Goal: Transaction & Acquisition: Purchase product/service

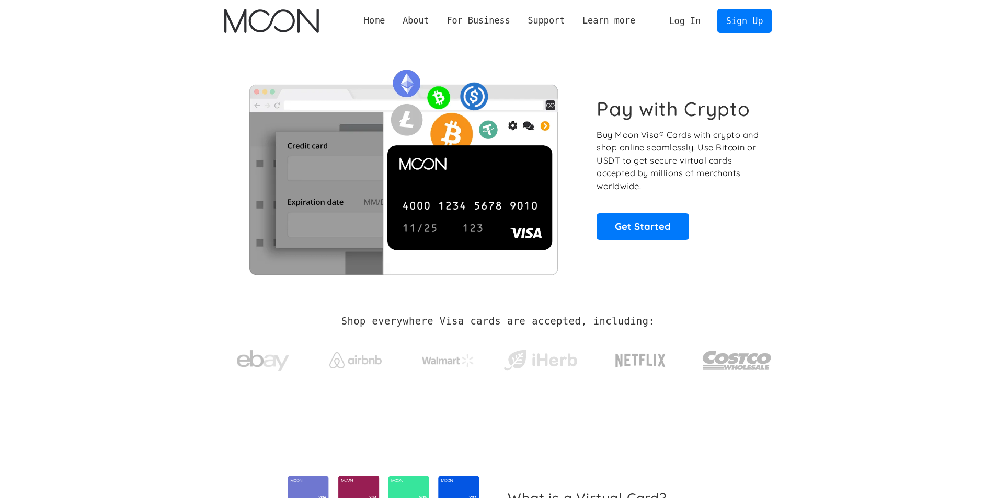
click at [734, 27] on link "Sign Up" at bounding box center [745, 21] width 54 height 24
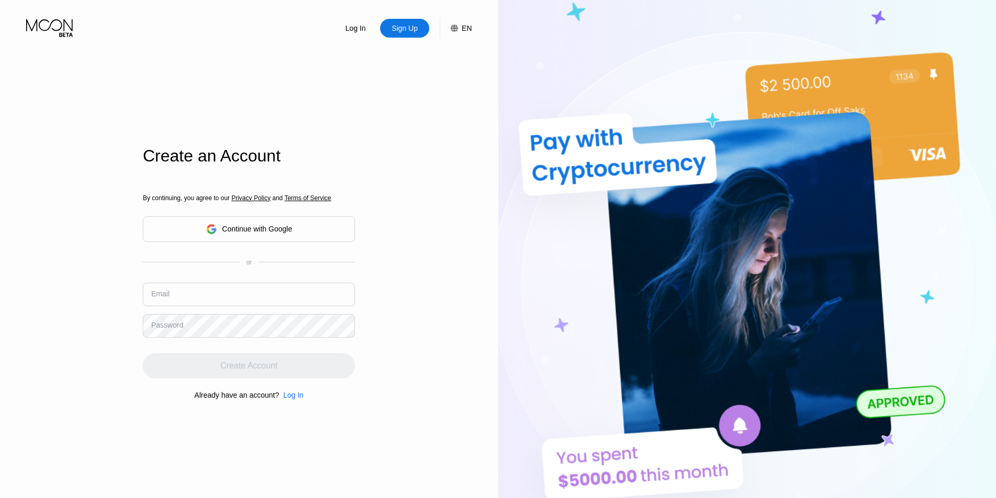
click at [274, 297] on input "text" at bounding box center [249, 295] width 212 height 24
paste input "[EMAIL_ADDRESS][DOMAIN_NAME]"
type input "[EMAIL_ADDRESS][DOMAIN_NAME]"
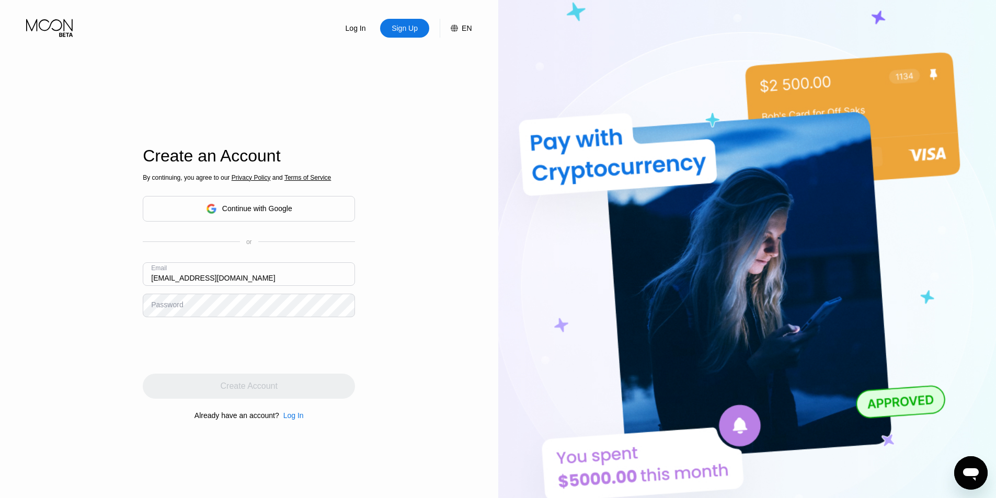
click at [104, 263] on div "Log In Sign Up EN Language English Save Create an Account By continuing, you ag…" at bounding box center [249, 274] width 498 height 548
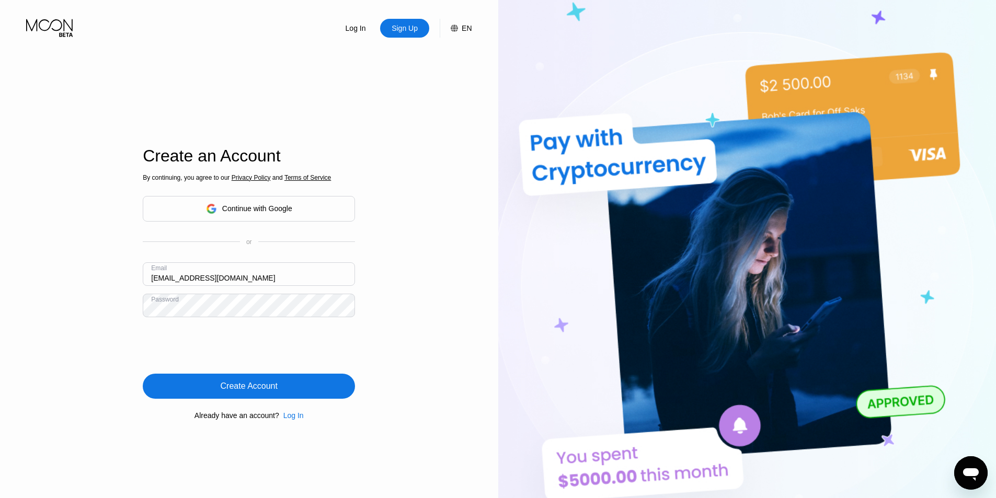
click at [319, 385] on div "Create Account" at bounding box center [249, 386] width 212 height 25
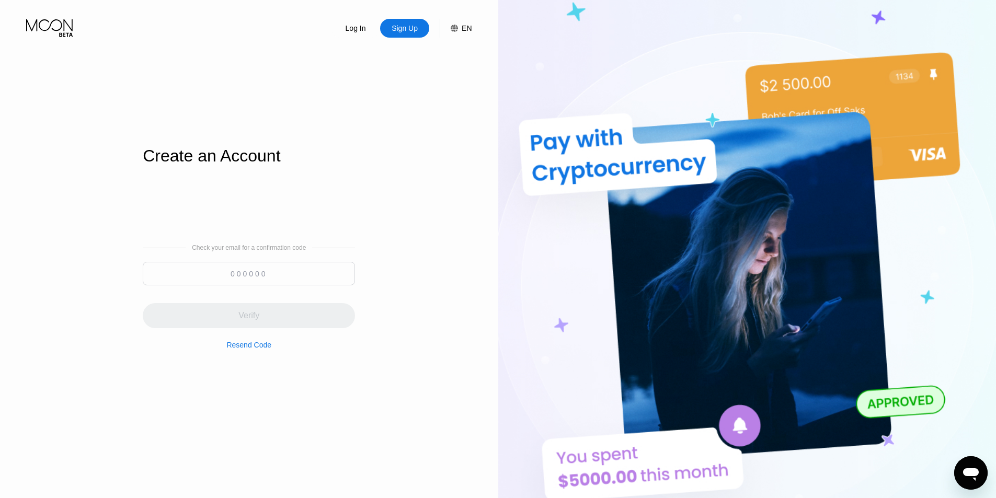
click at [214, 287] on div at bounding box center [249, 276] width 212 height 29
click at [257, 273] on input at bounding box center [249, 274] width 212 height 24
paste input "443751"
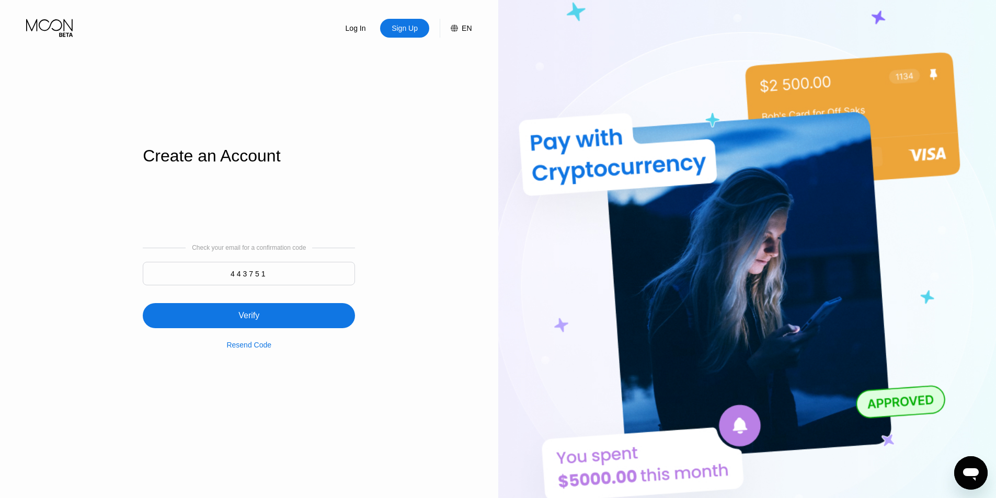
type input "443751"
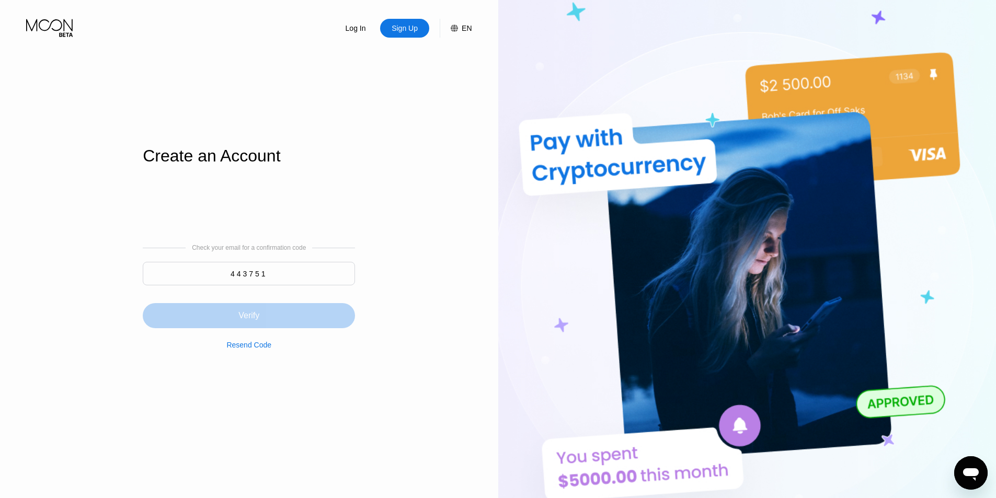
click at [245, 314] on div "Verify" at bounding box center [249, 316] width 21 height 10
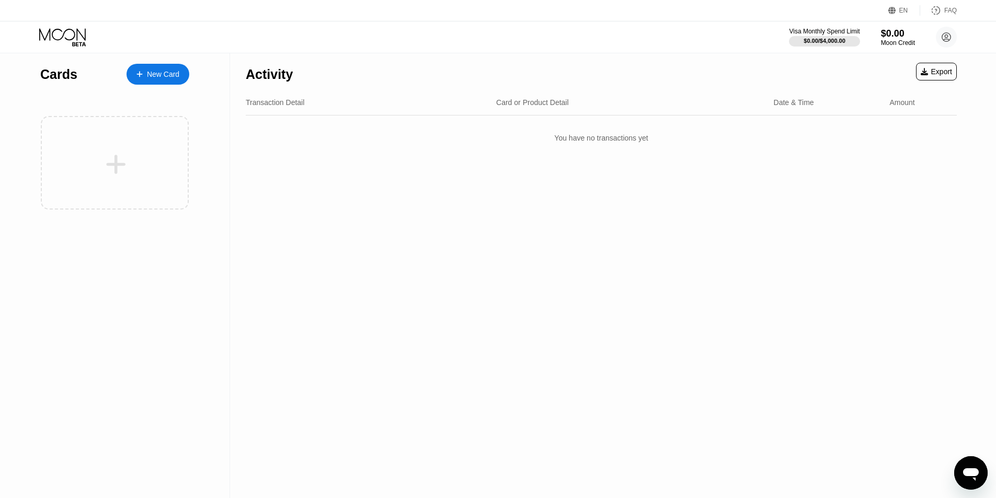
click at [604, 208] on div "Activity Export Transaction Detail Card or Product Detail Date & Time Amount Yo…" at bounding box center [601, 275] width 743 height 445
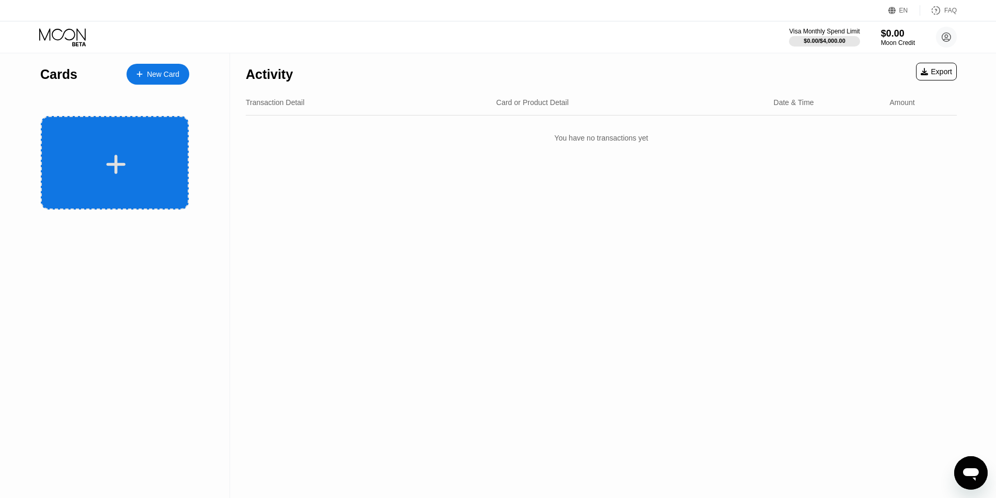
click at [122, 148] on div at bounding box center [115, 163] width 148 height 94
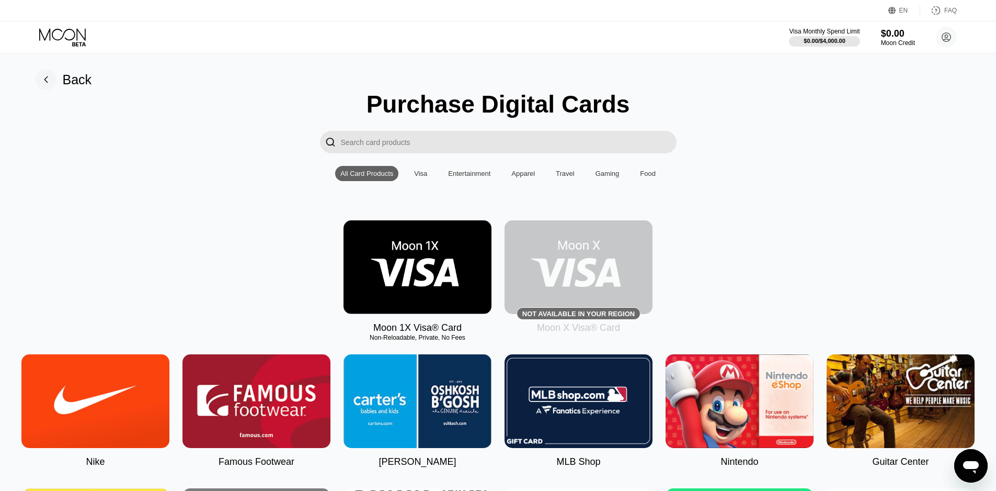
click at [776, 270] on div "Moon 1X Visa® Card Non-Reloadable, Private, No Fees Not available in your regio…" at bounding box center [498, 276] width 973 height 113
click at [188, 271] on div "Moon 1X Visa® Card Non-Reloadable, Private, No Fees Not available in your regio…" at bounding box center [498, 276] width 973 height 113
click at [825, 264] on div "Moon 1X Visa® Card Non-Reloadable, Private, No Fees Not available in your regio…" at bounding box center [498, 276] width 973 height 113
click at [604, 275] on img at bounding box center [579, 267] width 148 height 94
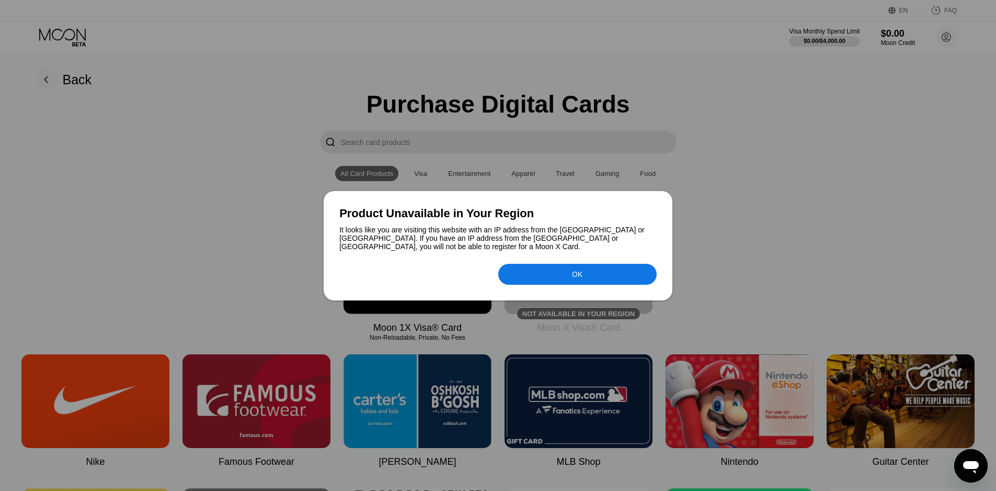
click at [521, 270] on div "OK" at bounding box center [577, 274] width 158 height 21
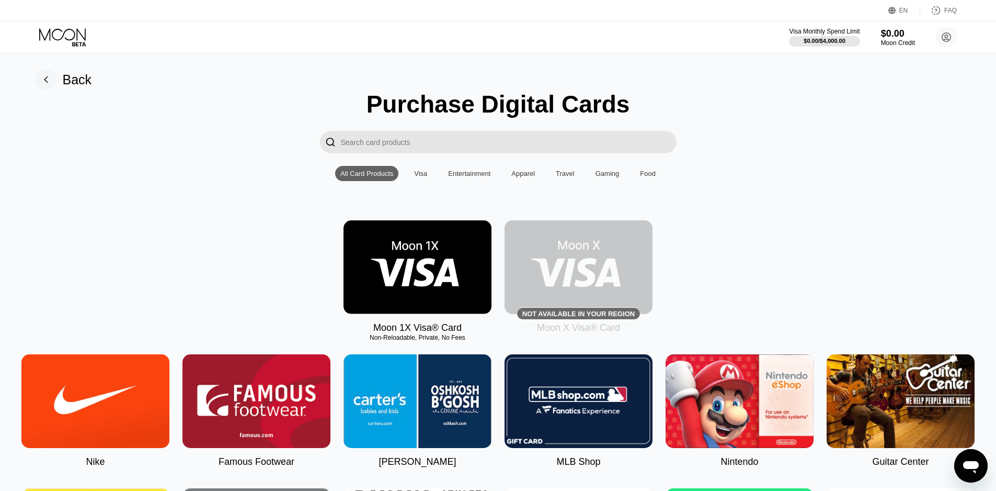
click at [416, 174] on div "Visa" at bounding box center [420, 173] width 13 height 8
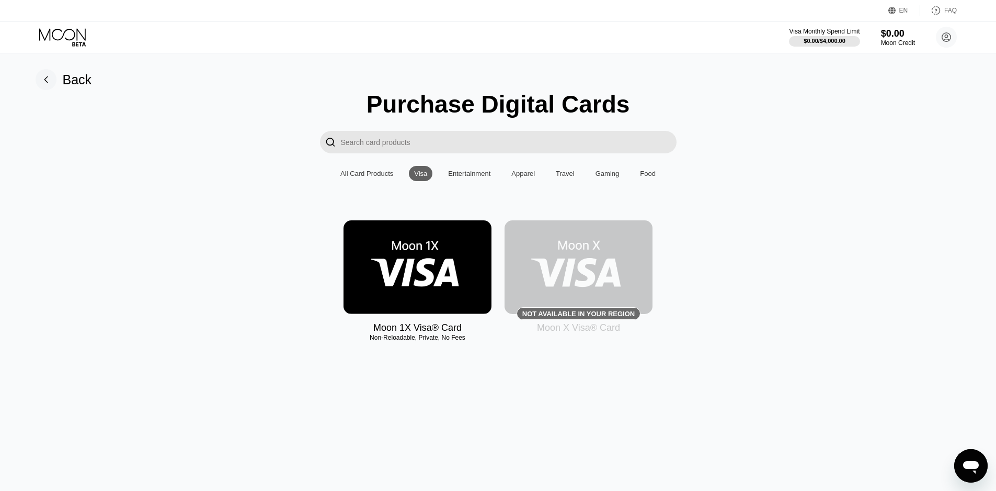
click at [457, 173] on div "Entertainment" at bounding box center [469, 173] width 53 height 15
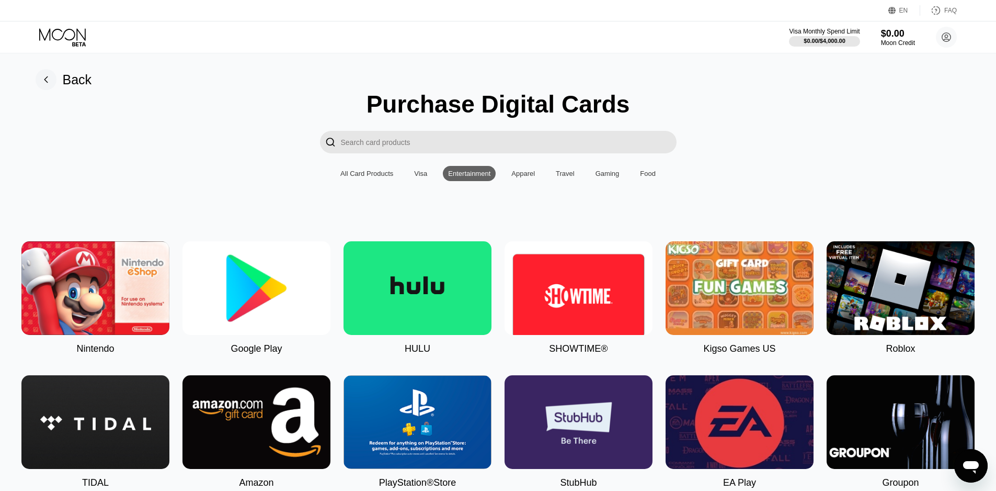
click at [516, 181] on div "Apparel" at bounding box center [523, 173] width 34 height 15
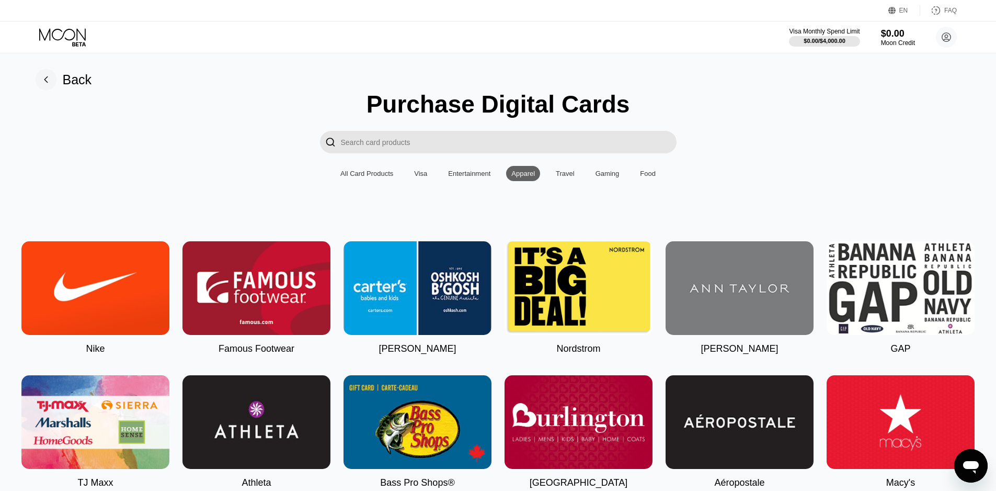
click at [351, 176] on div "All Card Products" at bounding box center [367, 173] width 53 height 8
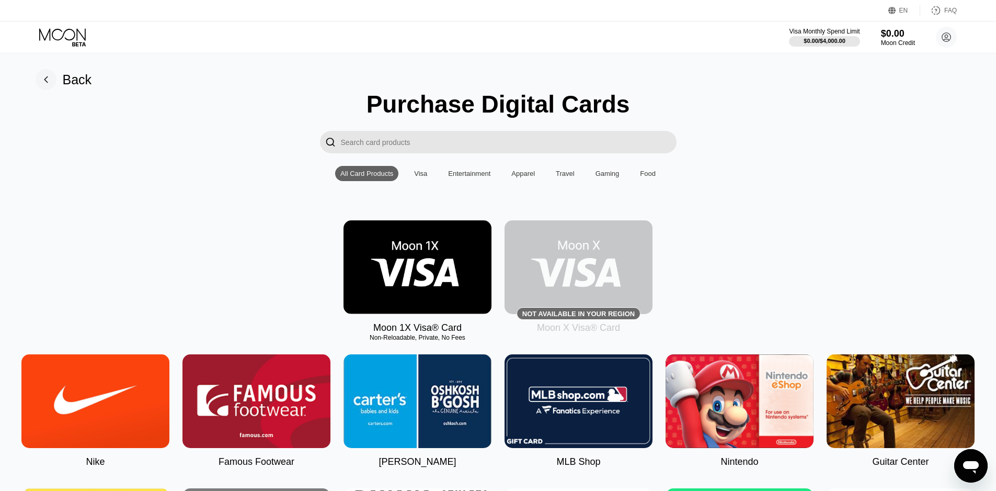
click at [531, 281] on img at bounding box center [579, 267] width 148 height 94
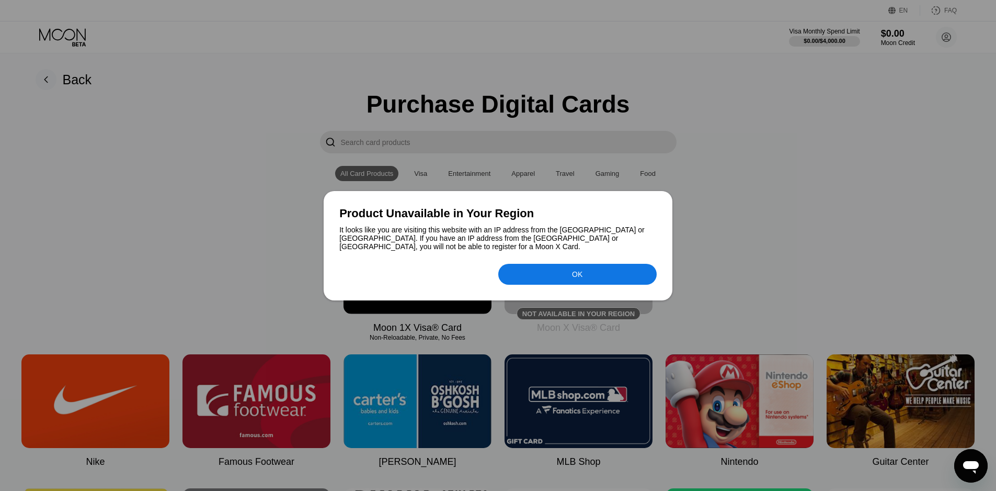
click at [456, 287] on div "Product Unavailable in Your Region It looks like you are visiting this website …" at bounding box center [498, 245] width 349 height 109
click at [535, 280] on div "OK" at bounding box center [577, 274] width 158 height 21
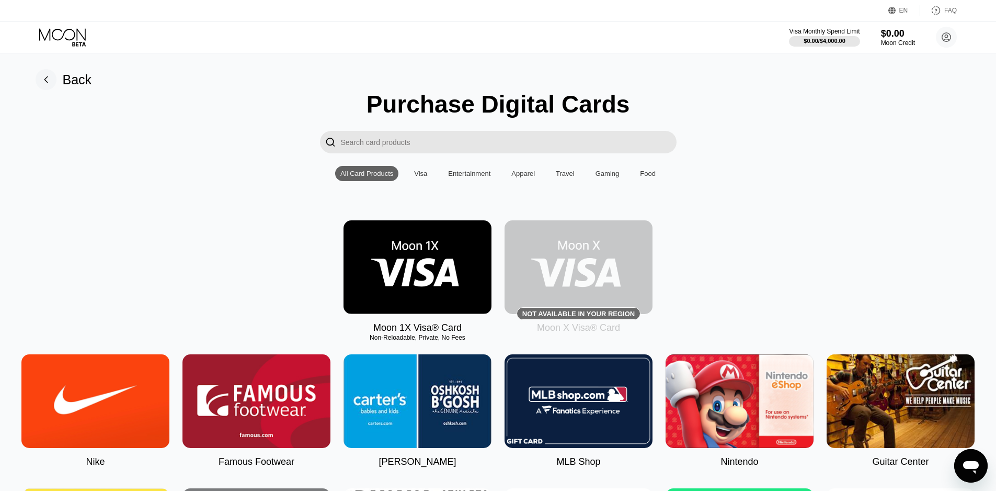
click at [450, 289] on img at bounding box center [418, 267] width 148 height 94
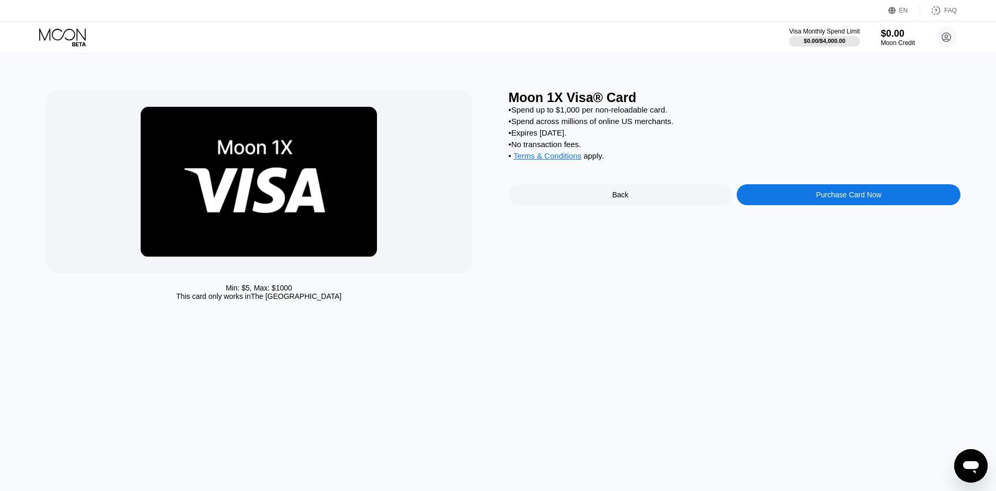
click at [631, 275] on div "Moon 1X Visa® Card • Spend up to $1,000 per non-reloadable card. • Spend across…" at bounding box center [735, 198] width 452 height 216
click at [629, 282] on div "Moon 1X Visa® Card • Spend up to $1,000 per non-reloadable card. • Spend across…" at bounding box center [735, 198] width 452 height 216
click at [562, 319] on div "Min: $ 5 , Max: $ 1000 This card only works in The United States Moon 1X Visa® …" at bounding box center [498, 271] width 1004 height 437
click at [259, 297] on div "This card only works in The United States" at bounding box center [258, 296] width 165 height 8
click at [279, 217] on img at bounding box center [259, 182] width 236 height 150
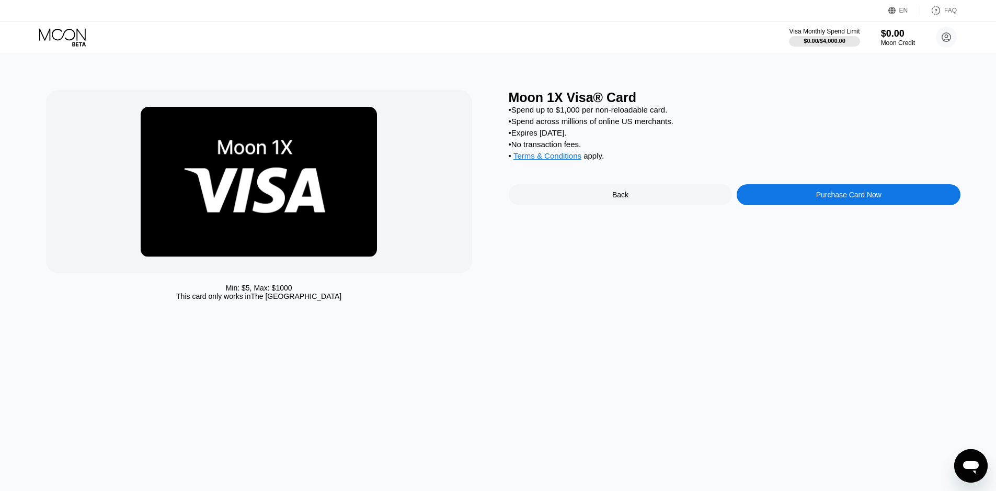
click at [824, 197] on div "Purchase Card Now" at bounding box center [849, 194] width 224 height 21
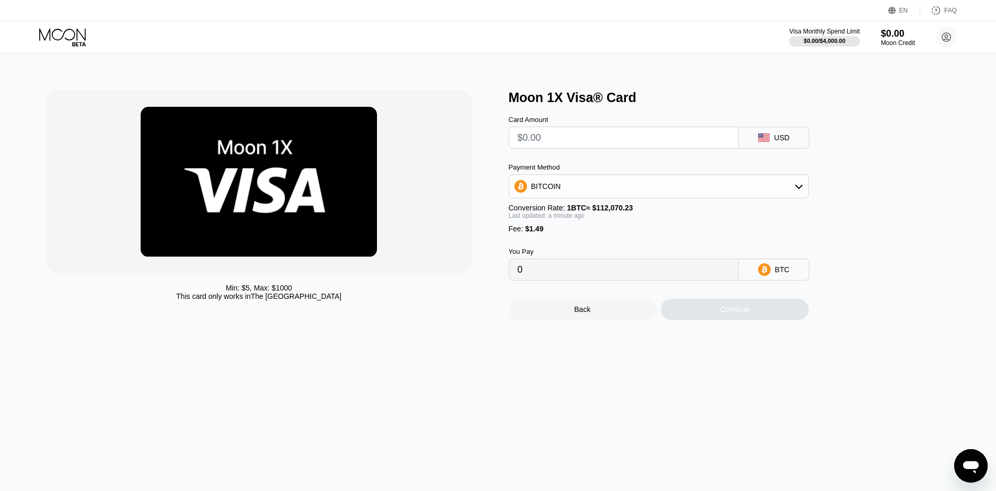
type input "$1"
type input "0.00002222"
type input "$12"
type input "0.00012038"
type input "$12.2"
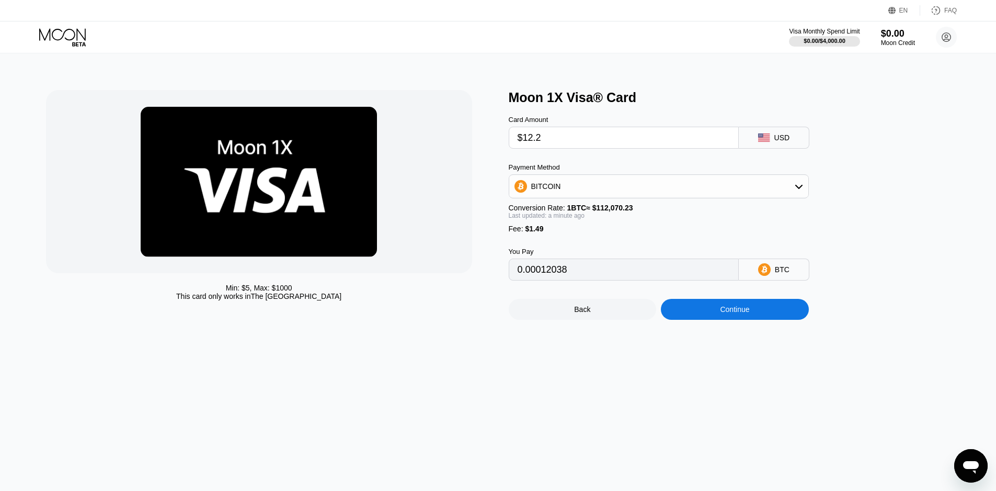
type input "0.00012216"
type input "$12.29"
type input "0.00012296"
type input "$12.29"
click at [475, 117] on div "Min: $ 5 , Max: $ 1000 This card only works in The United States" at bounding box center [272, 205] width 452 height 230
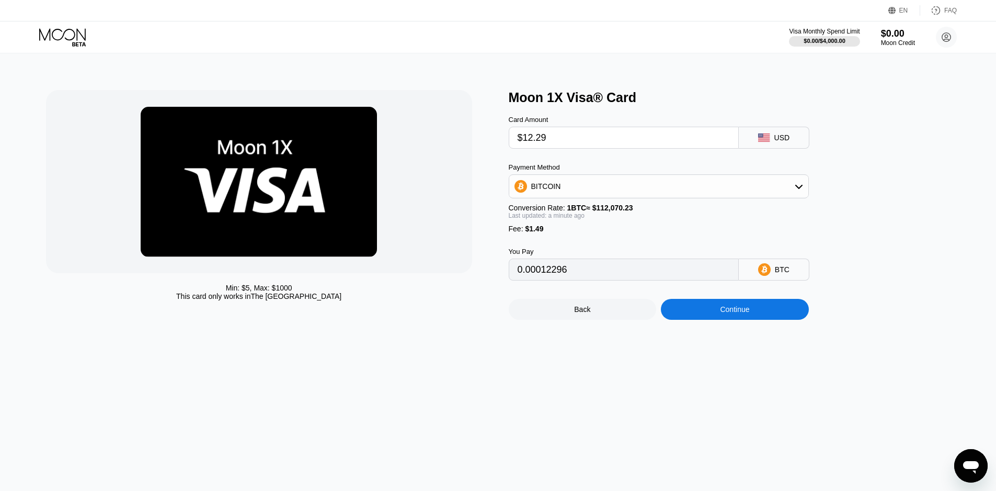
click at [551, 183] on div "BITCOIN" at bounding box center [658, 186] width 299 height 21
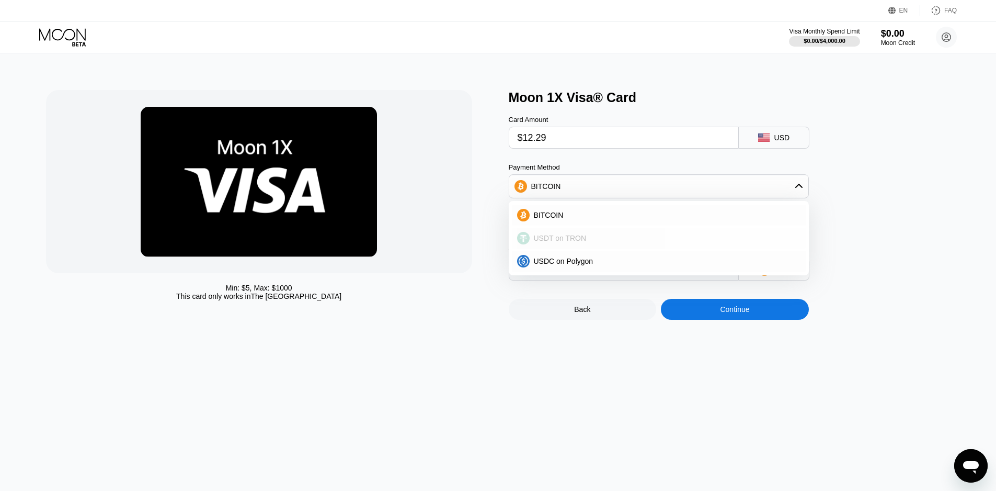
click at [600, 239] on div "USDT on TRON" at bounding box center [665, 238] width 271 height 8
type input "13.92"
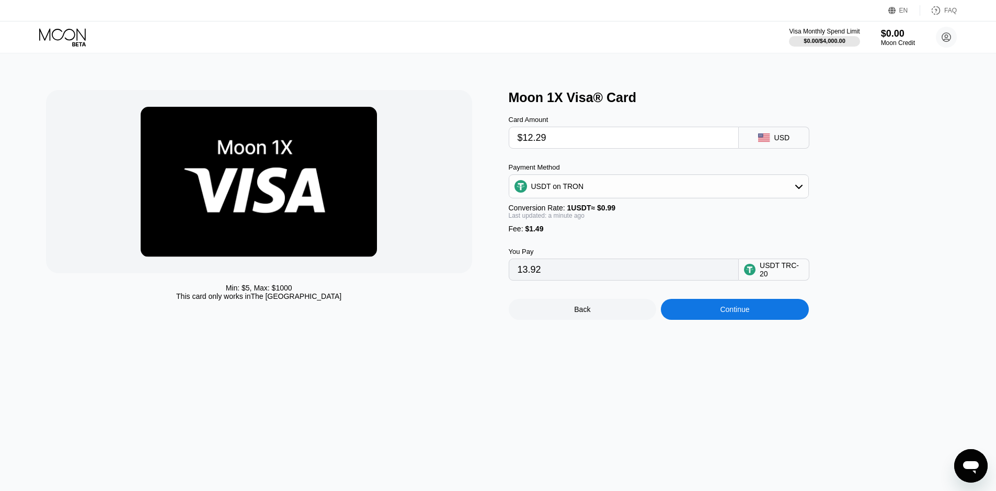
click at [422, 195] on div at bounding box center [259, 181] width 426 height 183
click at [526, 143] on input "$12.29" at bounding box center [624, 137] width 212 height 21
type input "$11.29"
type input "12.91"
click at [441, 175] on div at bounding box center [259, 181] width 426 height 183
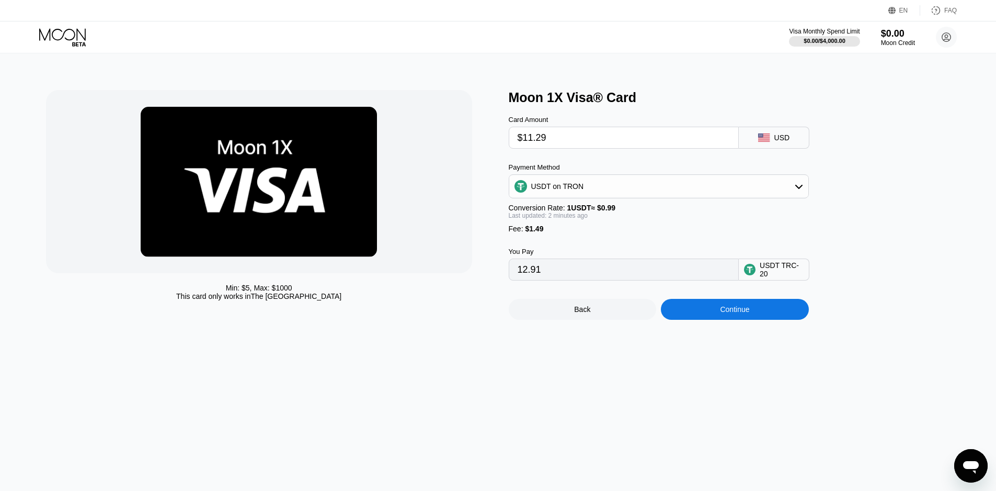
click at [531, 143] on input "$11.29" at bounding box center [624, 137] width 212 height 21
type input "$1.29"
type input "2.81"
type input "$12.29"
type input "13.92"
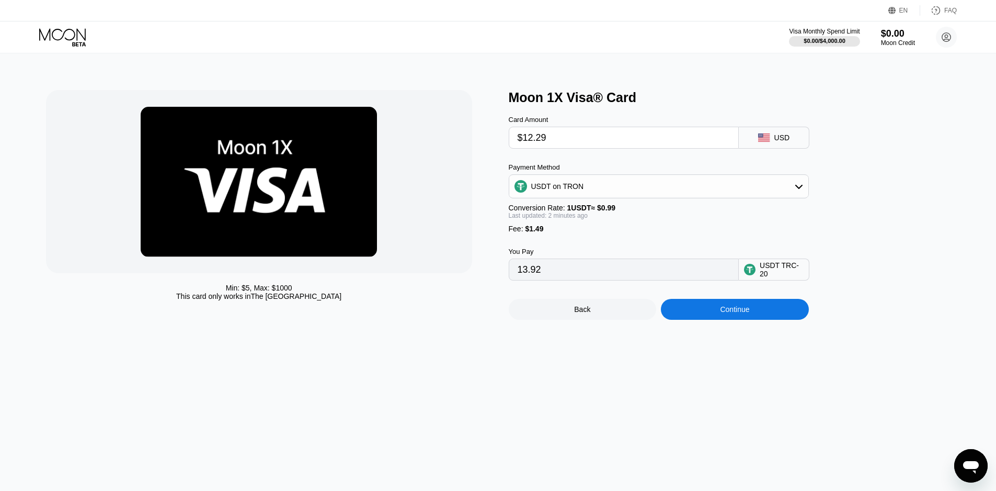
type input "$12.29"
click at [486, 173] on div "Min: $ 5 , Max: $ 1000 This card only works in The United States" at bounding box center [272, 205] width 452 height 230
drag, startPoint x: 547, startPoint y: 237, endPoint x: 516, endPoint y: 239, distance: 30.9
click at [516, 233] on div "Fee : $1.49" at bounding box center [659, 228] width 300 height 8
click at [719, 314] on div "Continue" at bounding box center [735, 309] width 148 height 21
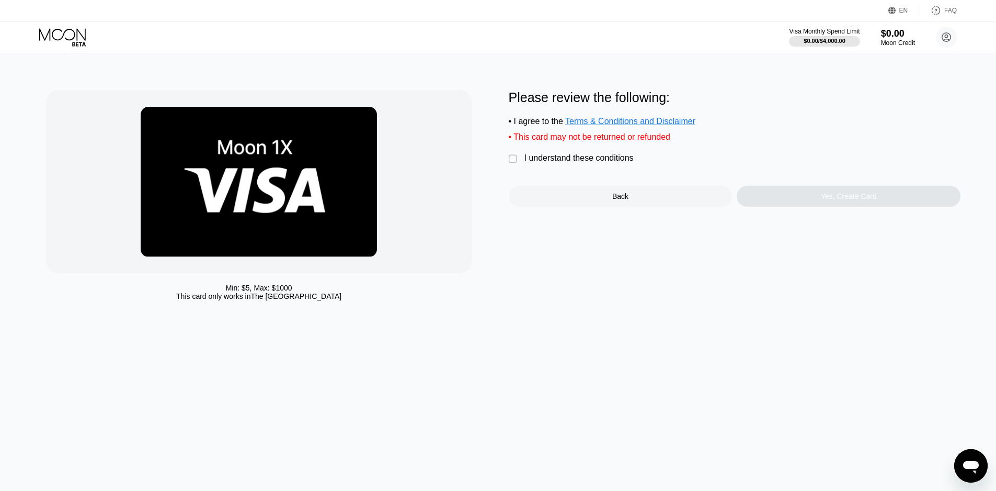
click at [222, 39] on div "Visa Monthly Spend Limit $0.00 / $4,000.00 $0.00 Moon Credit [EMAIL_ADDRESS][DO…" at bounding box center [498, 36] width 996 height 31
click at [525, 44] on div "Visa Monthly Spend Limit $0.00 / $4,000.00 $0.00 Moon Credit [EMAIL_ADDRESS][DO…" at bounding box center [498, 36] width 996 height 31
click at [670, 41] on div "Visa Monthly Spend Limit $0.00 / $4,000.00 $0.00 Moon Credit [EMAIL_ADDRESS][DO…" at bounding box center [498, 36] width 996 height 31
click at [212, 43] on div "Visa Monthly Spend Limit $0.00 / $4,000.00 $0.00 Moon Credit [EMAIL_ADDRESS][DO…" at bounding box center [498, 36] width 996 height 31
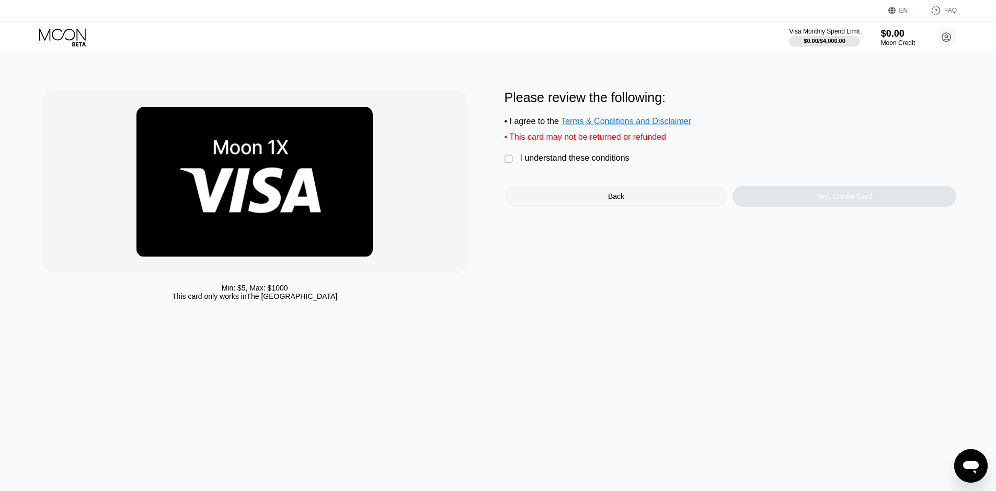
click at [67, 41] on icon at bounding box center [63, 37] width 49 height 18
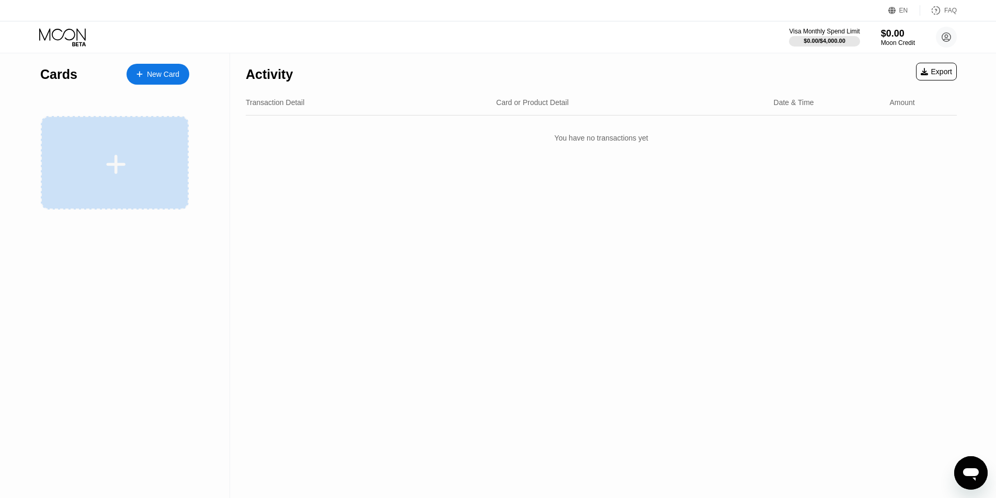
click at [106, 164] on icon at bounding box center [116, 165] width 20 height 24
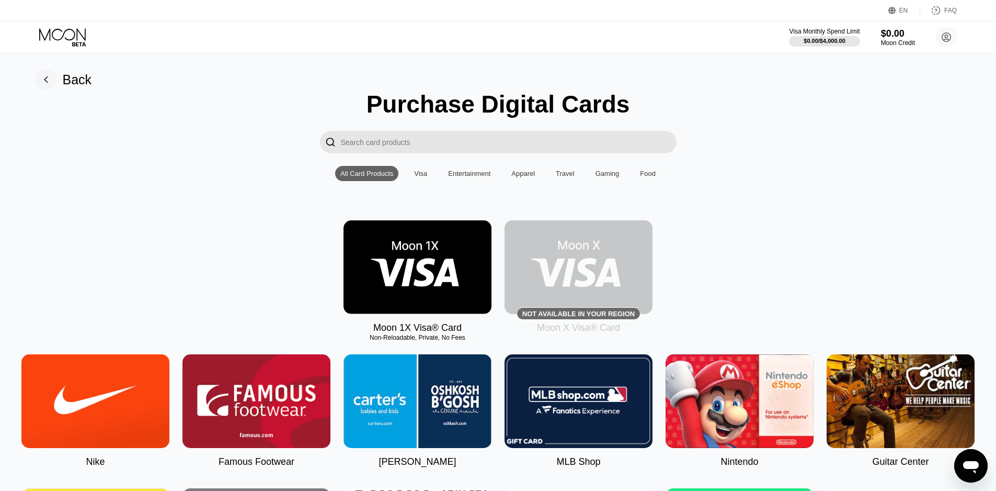
click at [585, 273] on img at bounding box center [579, 267] width 148 height 94
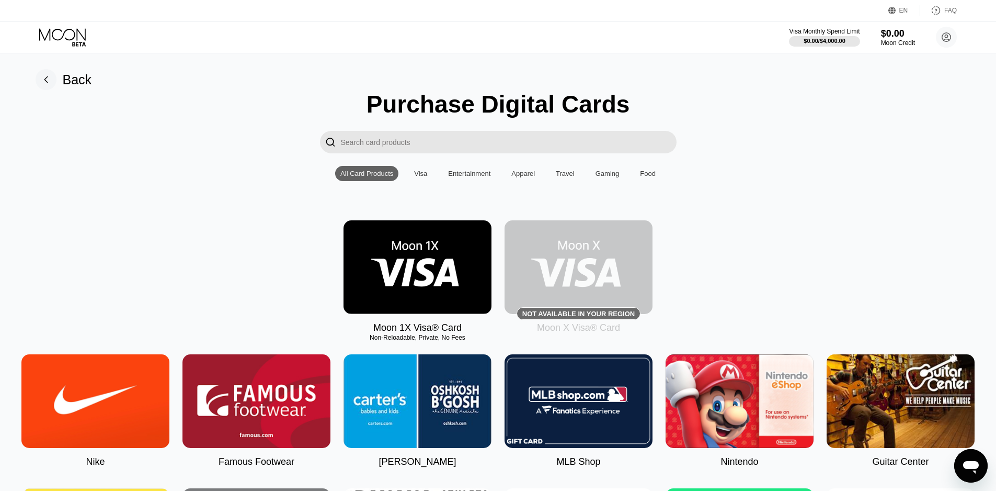
click at [585, 273] on img at bounding box center [579, 267] width 148 height 94
click at [713, 274] on div "Moon 1X Visa® Card Non-Reloadable, Private, No Fees Not available in your regio…" at bounding box center [498, 276] width 973 height 113
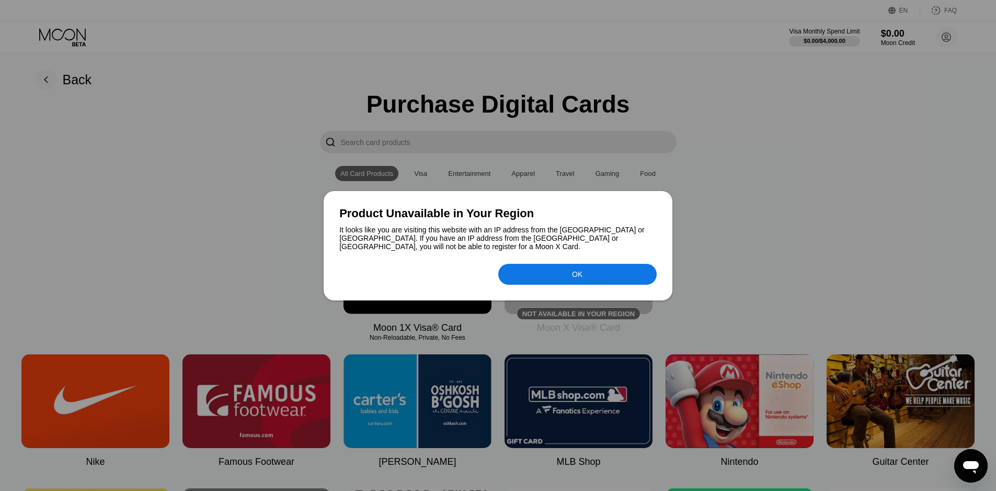
drag, startPoint x: 713, startPoint y: 274, endPoint x: 531, endPoint y: 278, distance: 182.1
click at [540, 275] on div "OK" at bounding box center [577, 274] width 158 height 21
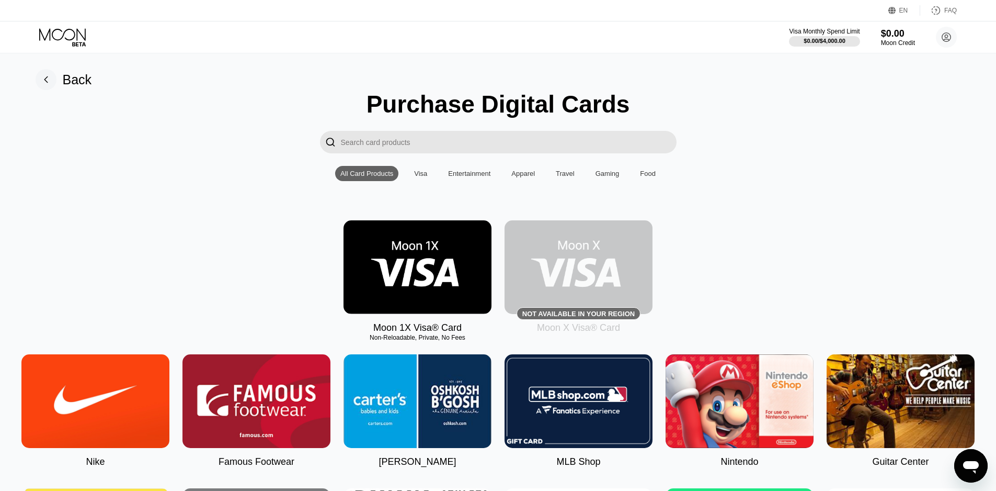
click at [225, 284] on div "Moon 1X Visa® Card Non-Reloadable, Private, No Fees Not available in your regio…" at bounding box center [498, 276] width 973 height 113
